Goal: Information Seeking & Learning: Learn about a topic

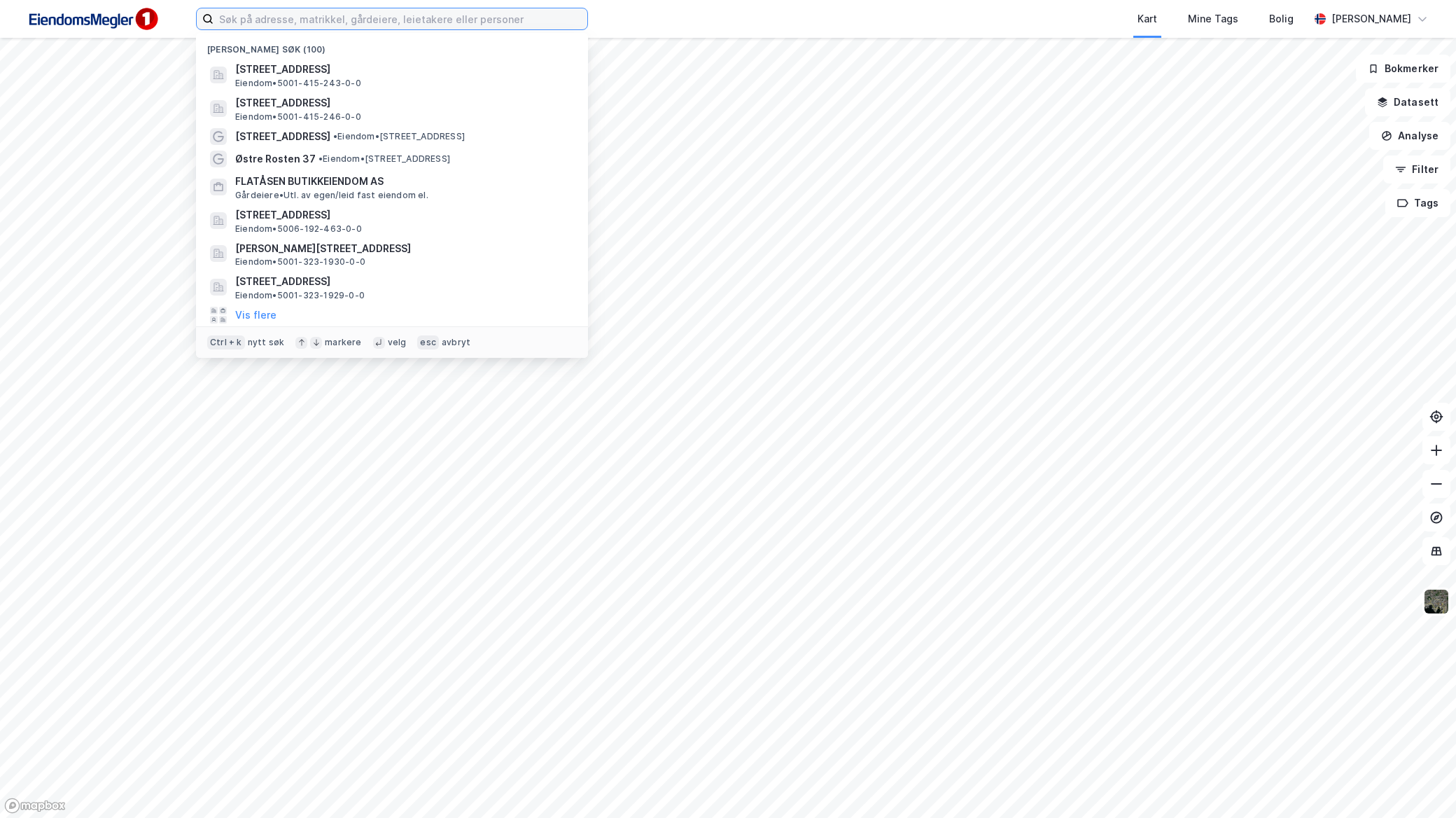
click at [519, 14] on input at bounding box center [400, 19] width 374 height 21
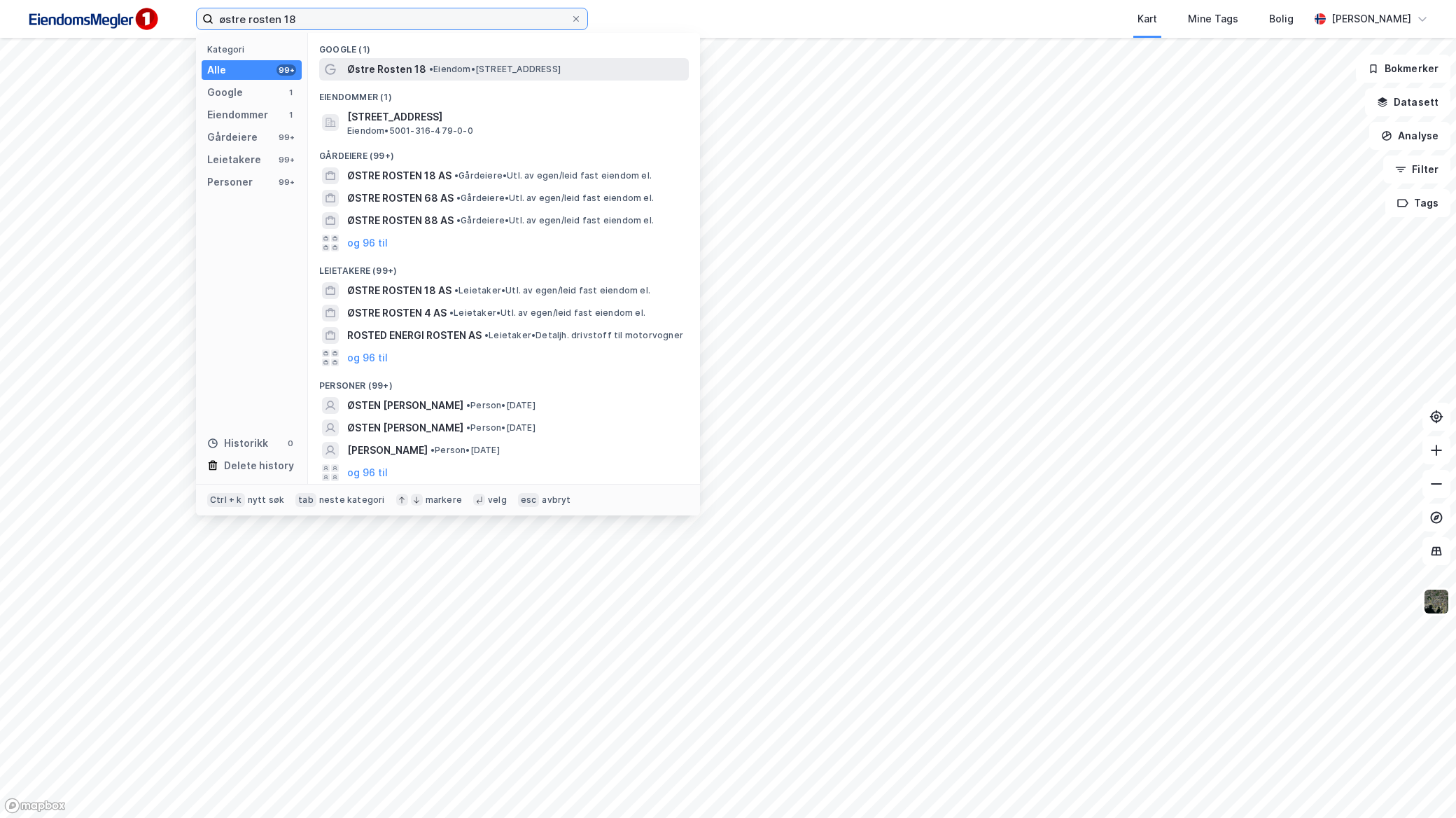
type input "østre rosten 18"
